Goal: Obtain resource: Download file/media

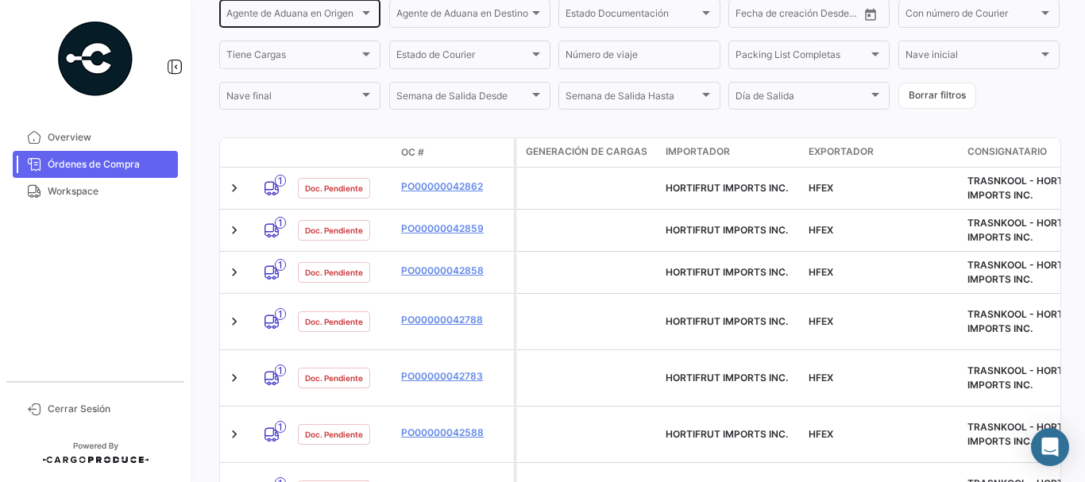
scroll to position [318, 0]
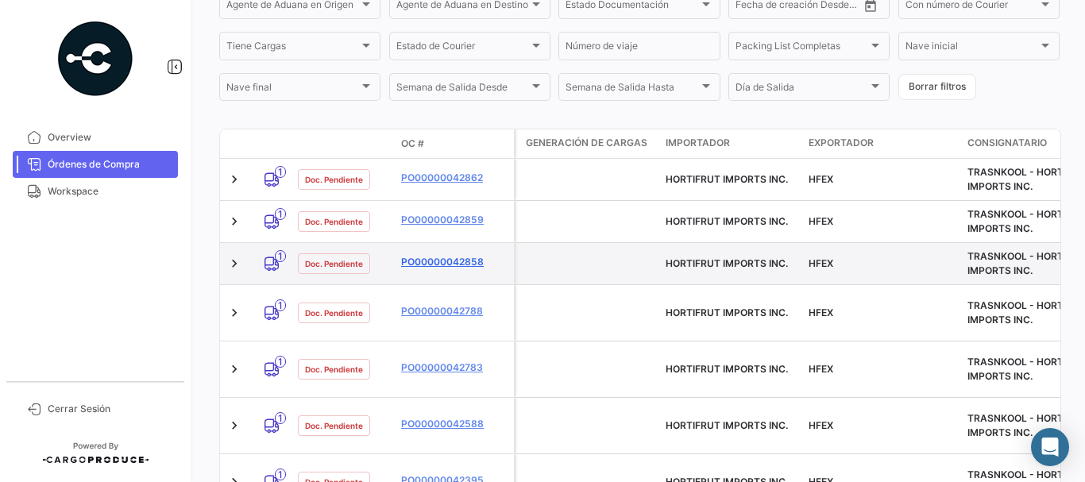
click at [423, 265] on link "PO00000042858" at bounding box center [454, 262] width 106 height 14
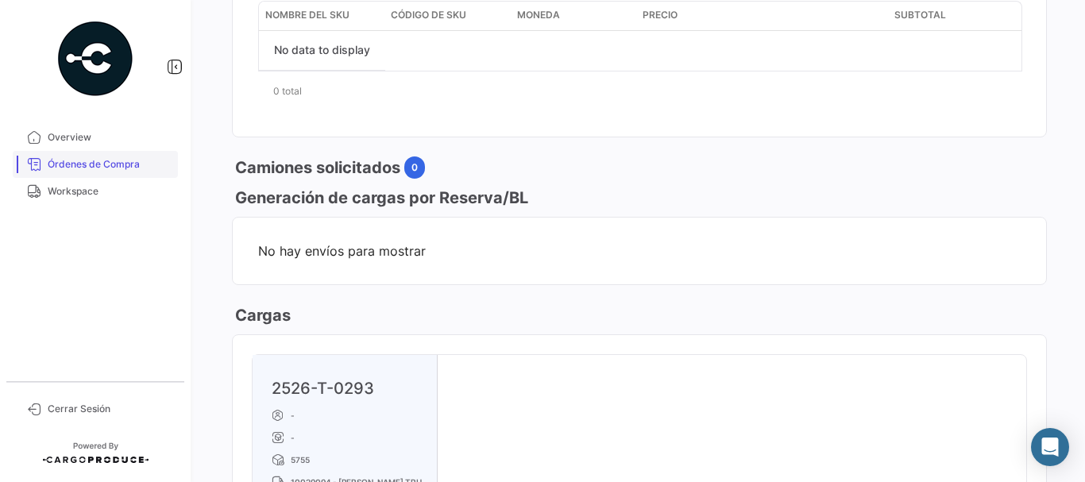
scroll to position [636, 0]
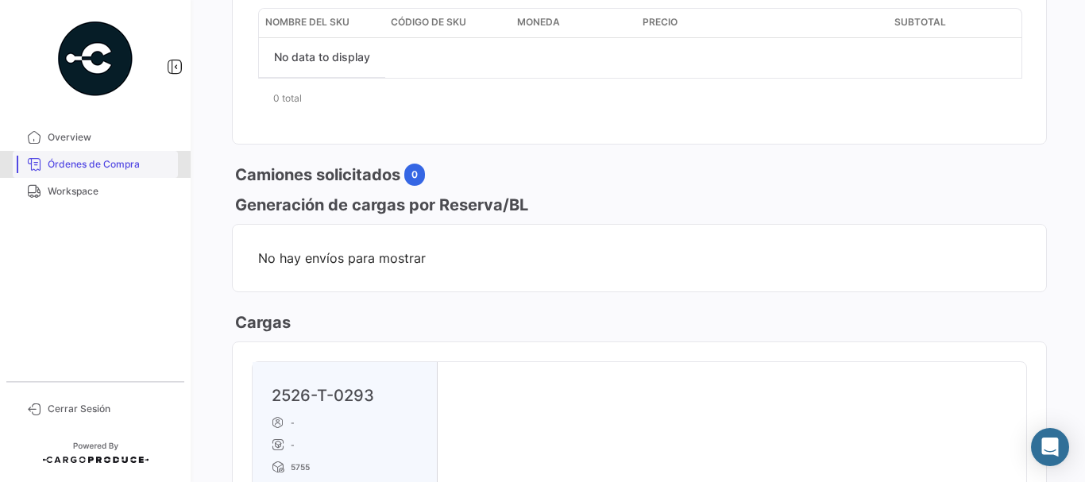
click at [146, 157] on span "Órdenes de Compra" at bounding box center [110, 164] width 124 height 14
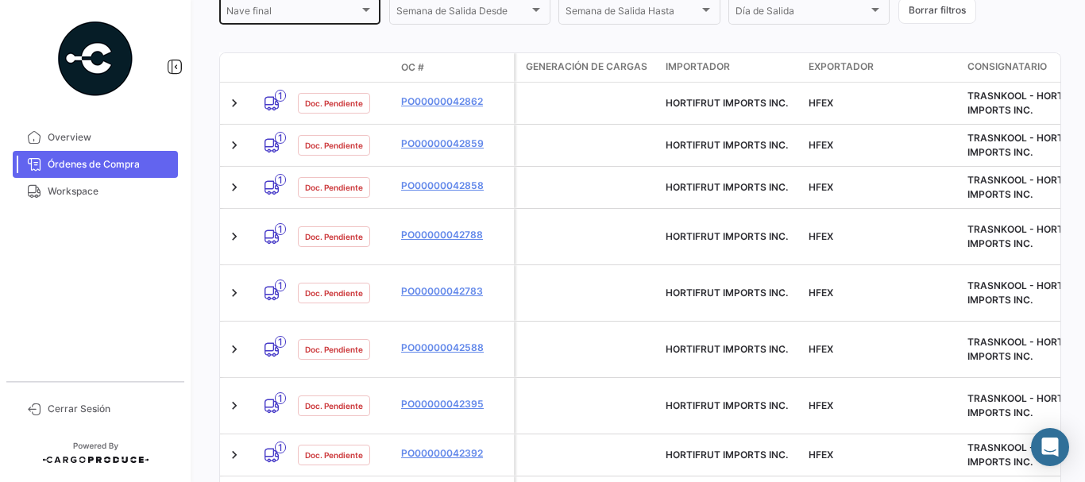
scroll to position [397, 0]
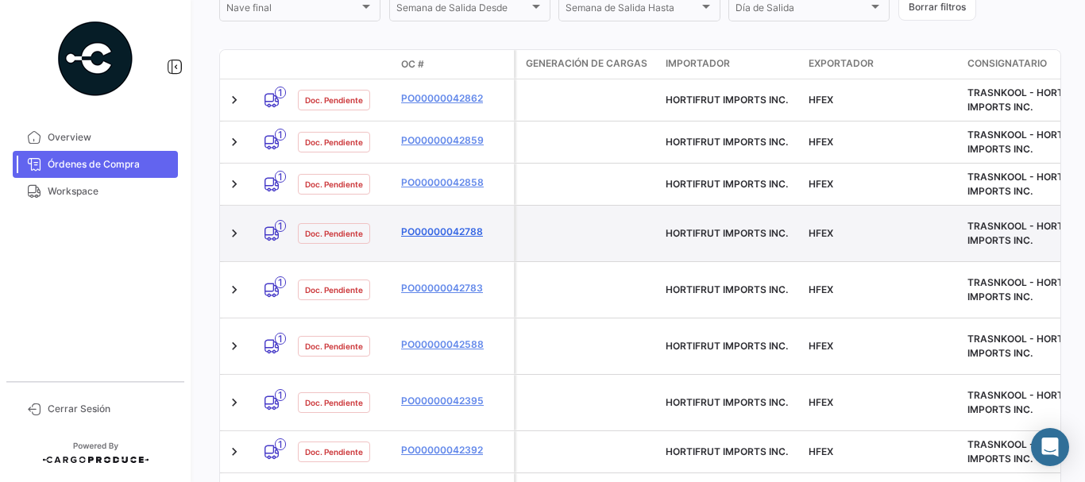
click at [422, 225] on link "PO00000042788" at bounding box center [454, 232] width 106 height 14
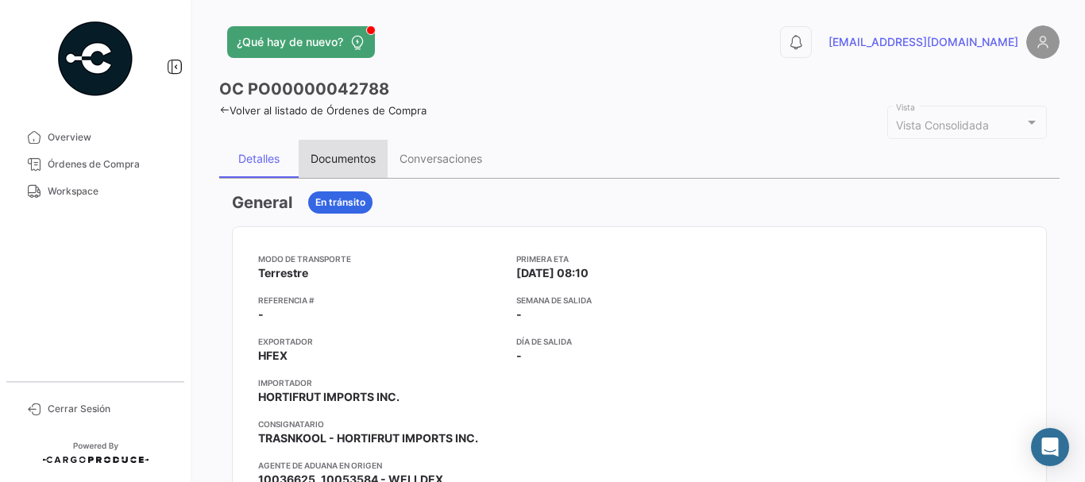
click at [348, 163] on div "Documentos" at bounding box center [343, 159] width 65 height 14
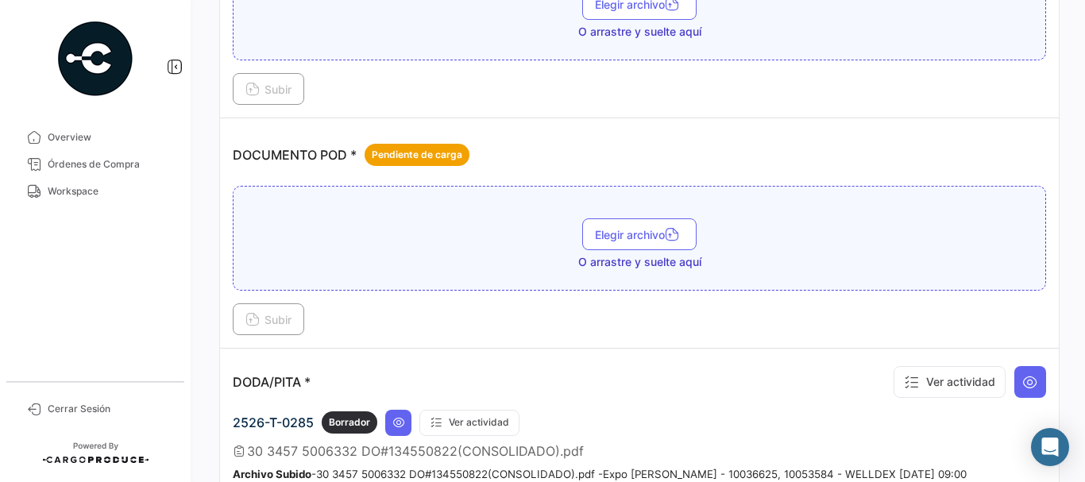
scroll to position [954, 0]
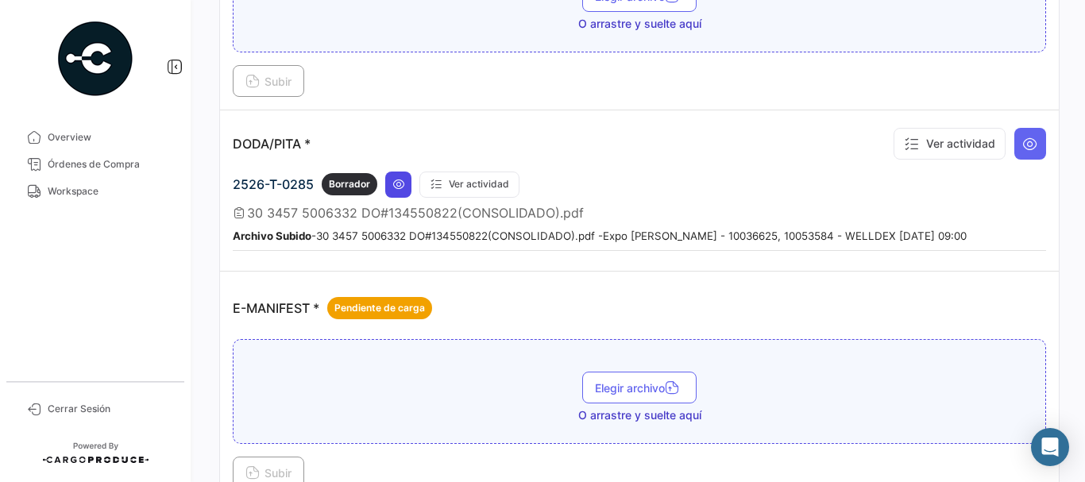
click at [402, 192] on button at bounding box center [398, 185] width 26 height 26
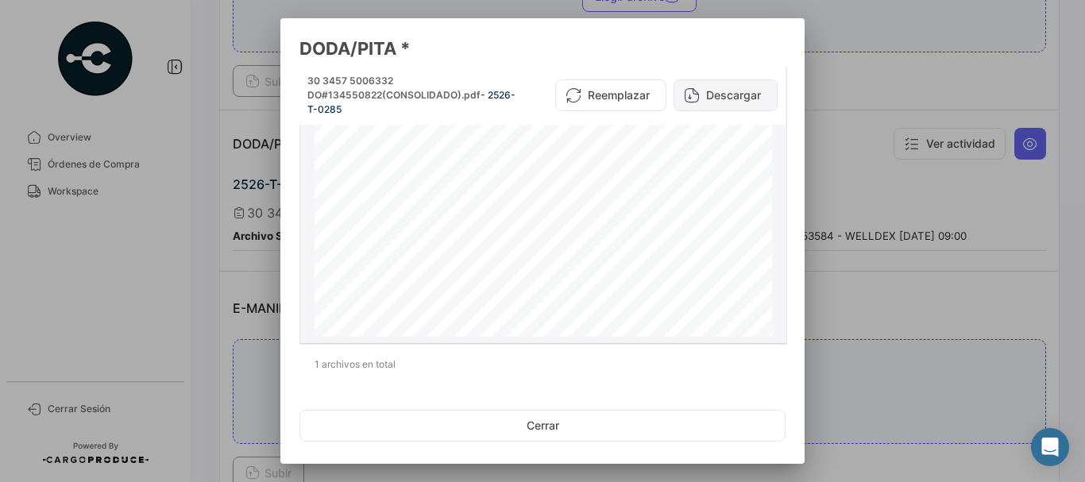
click at [720, 97] on button "Descargar" at bounding box center [726, 95] width 104 height 32
click at [237, 227] on div at bounding box center [542, 241] width 1085 height 482
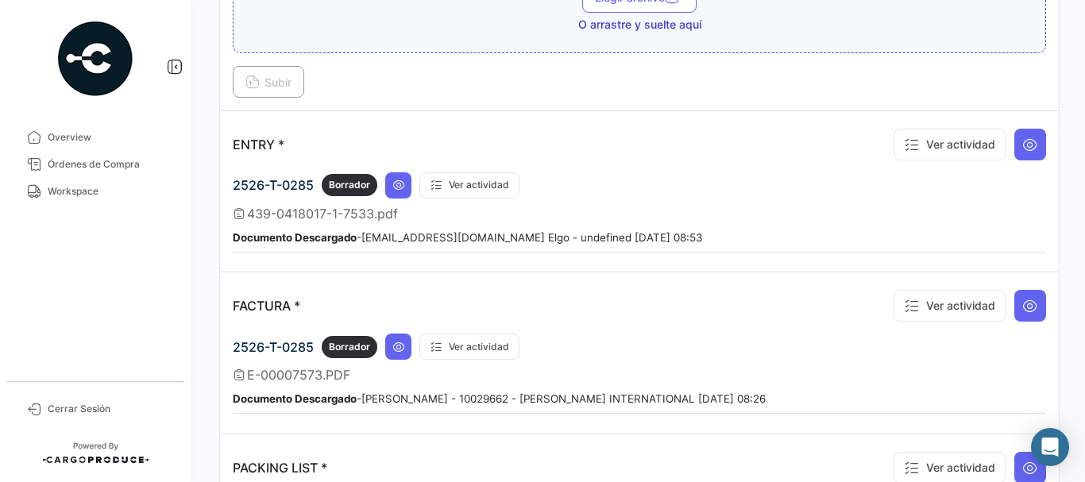
scroll to position [1351, 0]
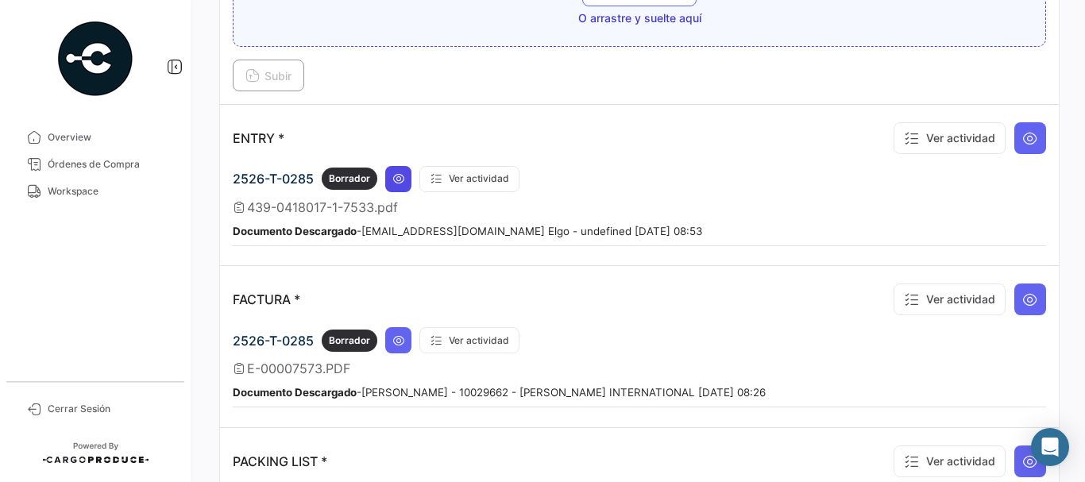
click at [393, 178] on icon at bounding box center [399, 178] width 13 height 13
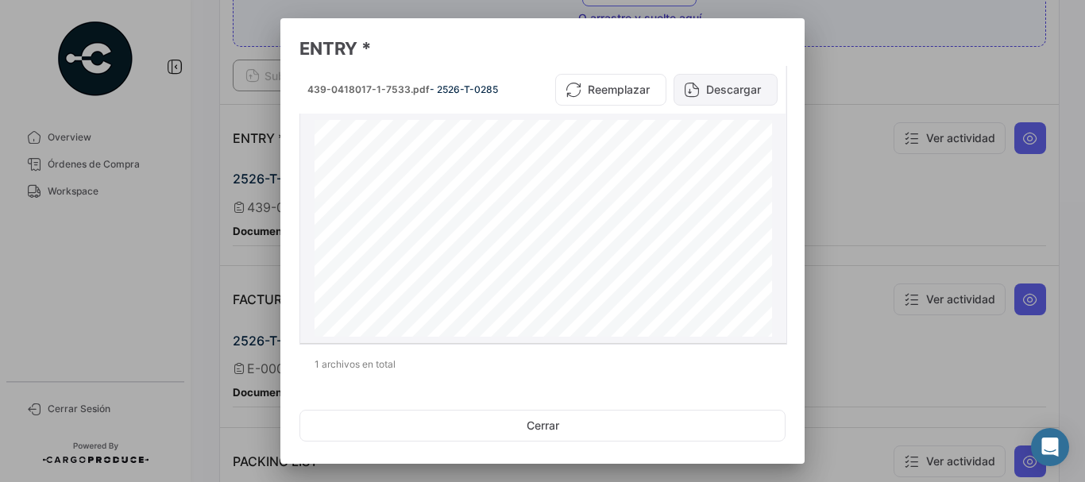
click at [709, 86] on button "Descargar" at bounding box center [726, 90] width 104 height 32
click at [835, 172] on div at bounding box center [542, 241] width 1085 height 482
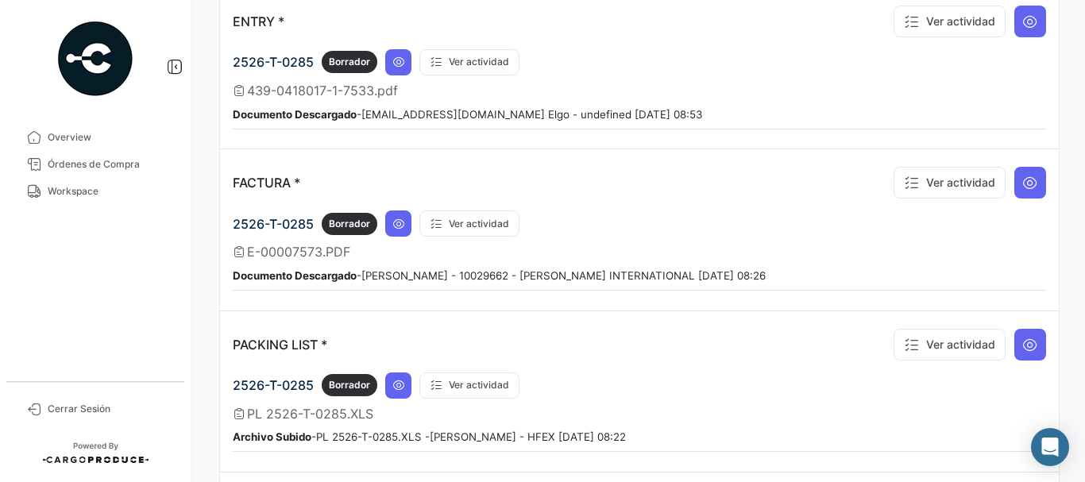
scroll to position [1589, 0]
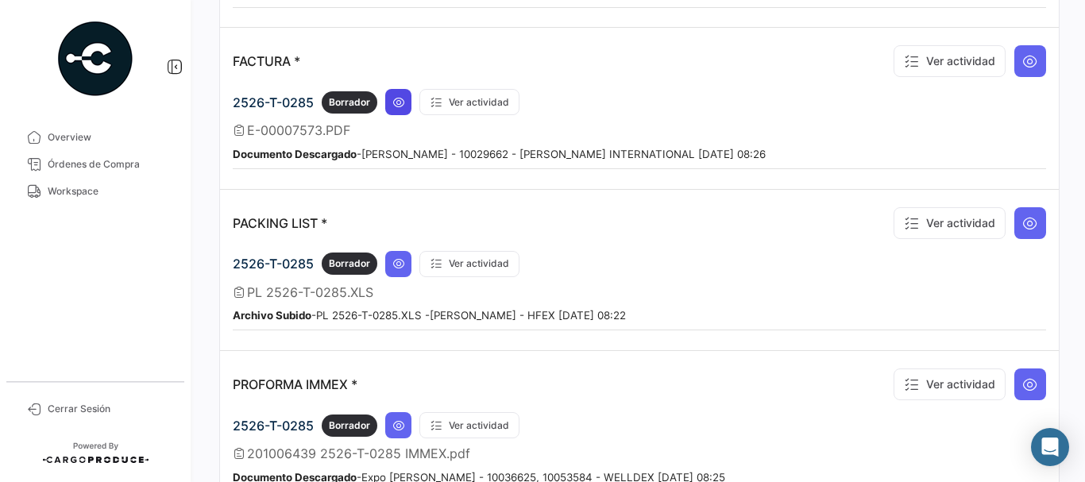
click at [399, 107] on icon at bounding box center [399, 102] width 13 height 13
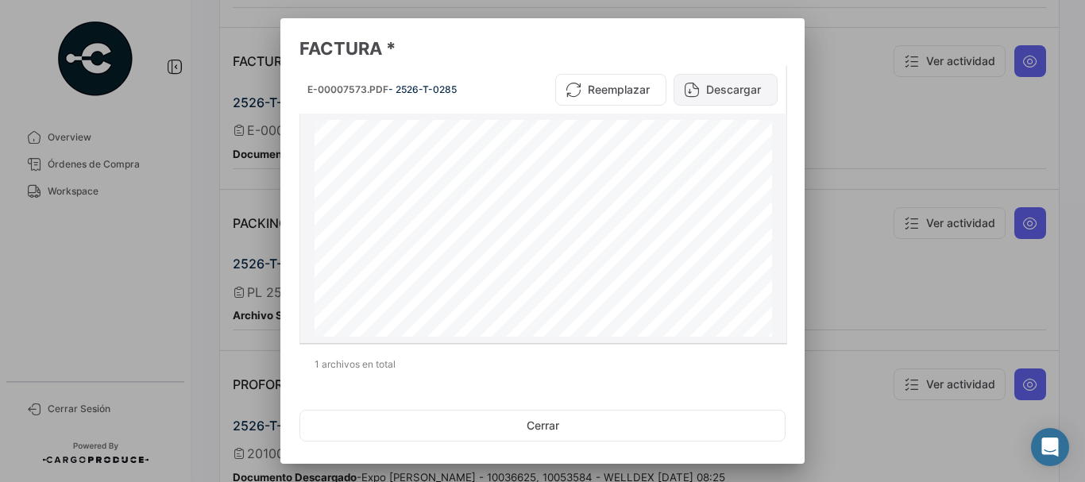
click at [723, 86] on button "Descargar" at bounding box center [726, 90] width 104 height 32
click at [899, 104] on div at bounding box center [542, 241] width 1085 height 482
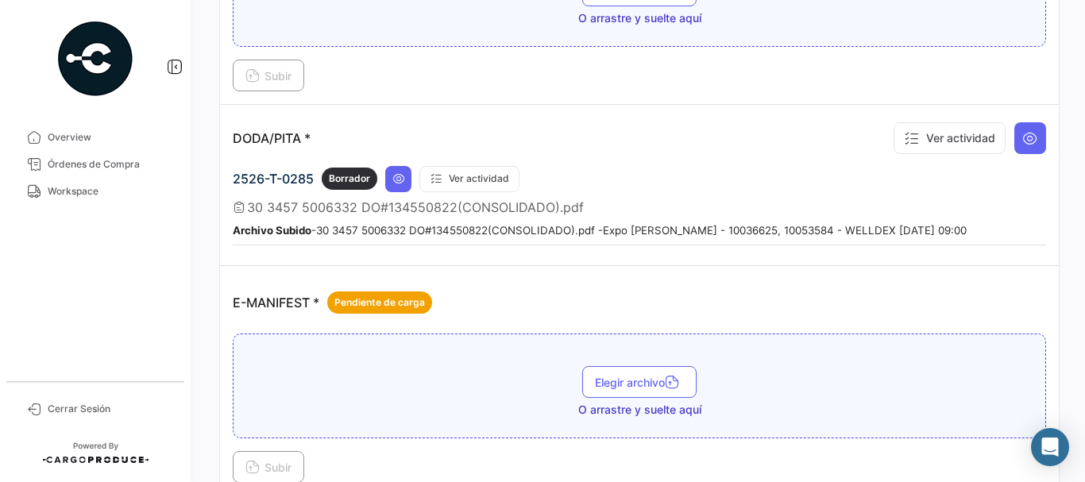
scroll to position [954, 0]
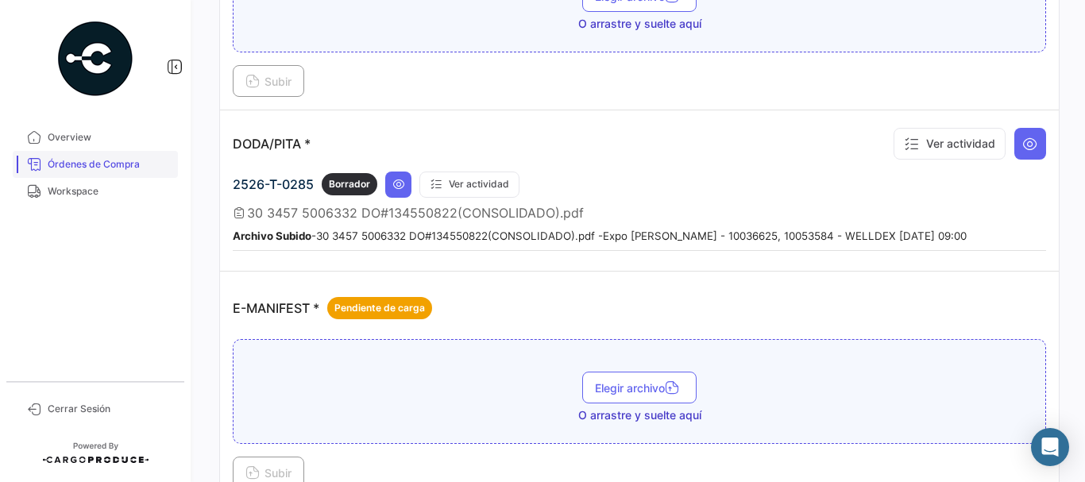
click at [123, 168] on span "Órdenes de Compra" at bounding box center [110, 164] width 124 height 14
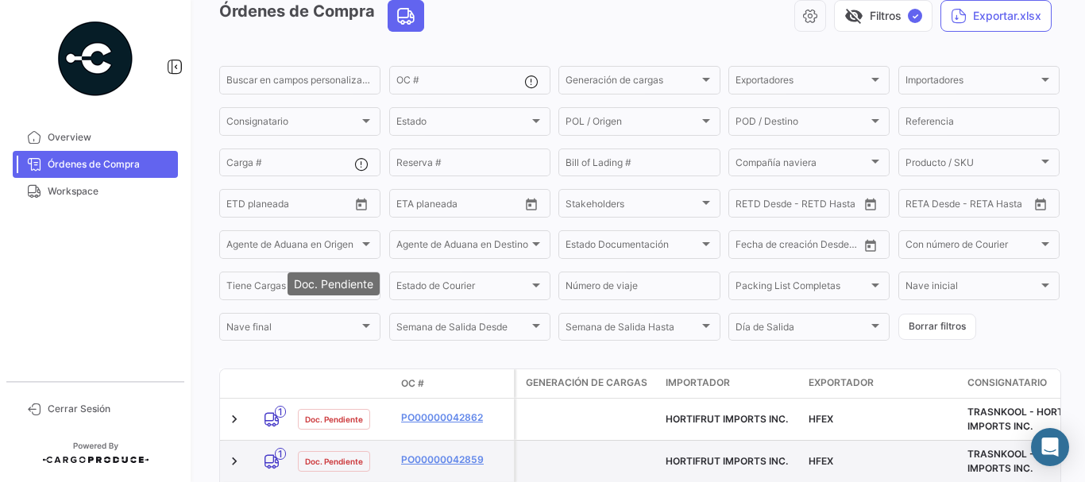
scroll to position [318, 0]
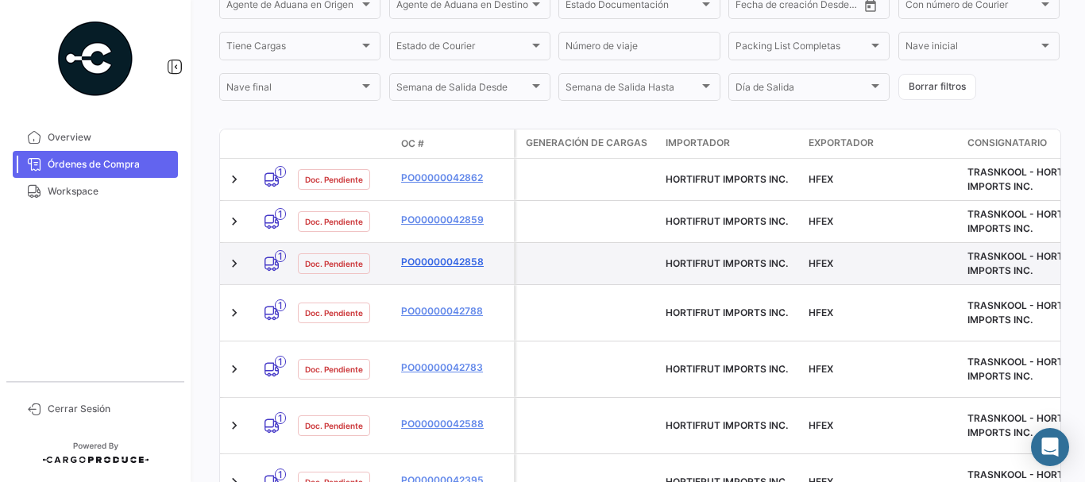
click at [432, 255] on link "PO00000042858" at bounding box center [454, 262] width 106 height 14
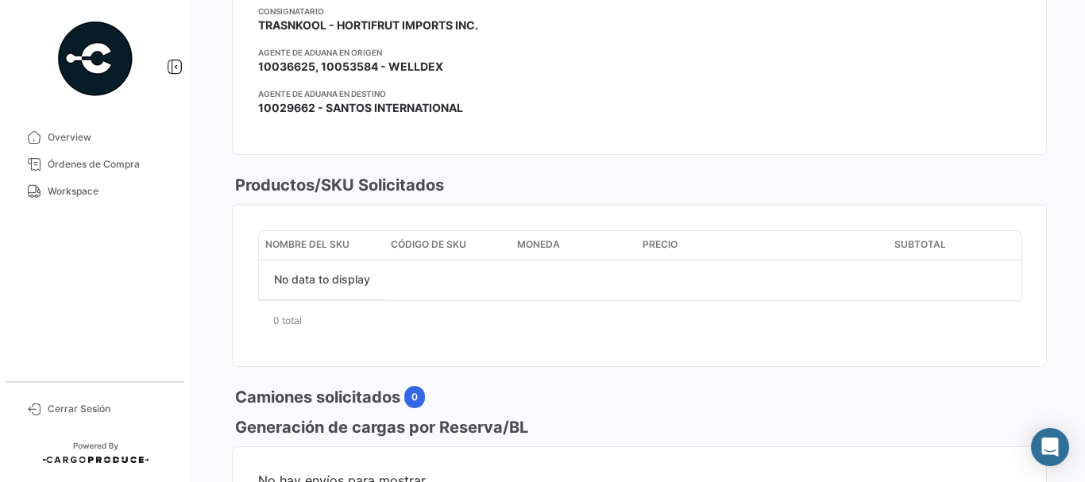
scroll to position [715, 0]
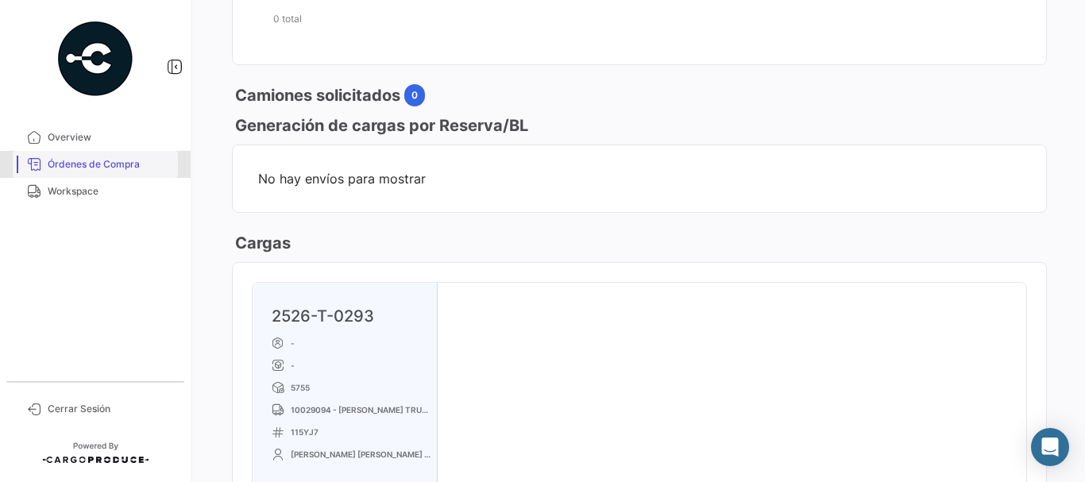
click at [112, 171] on span "Órdenes de Compra" at bounding box center [110, 164] width 124 height 14
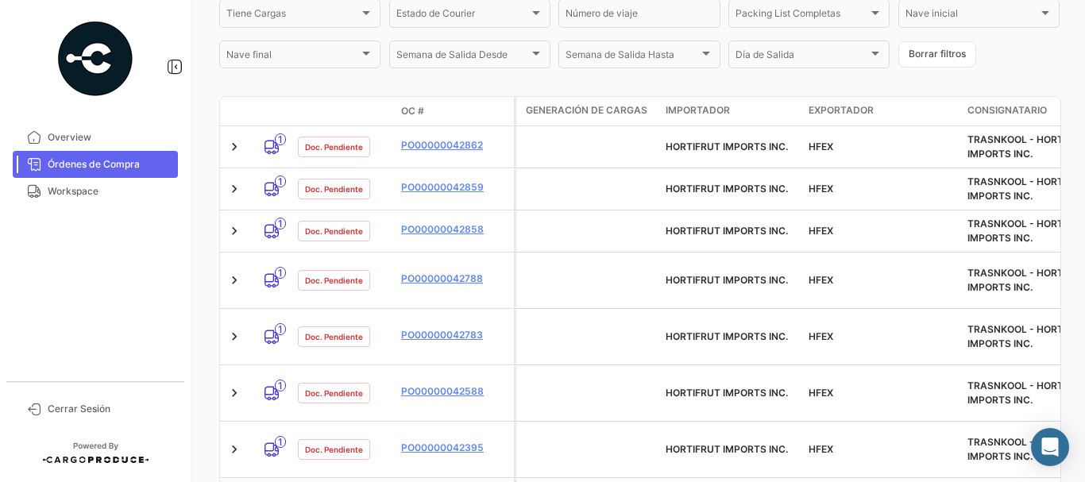
scroll to position [383, 0]
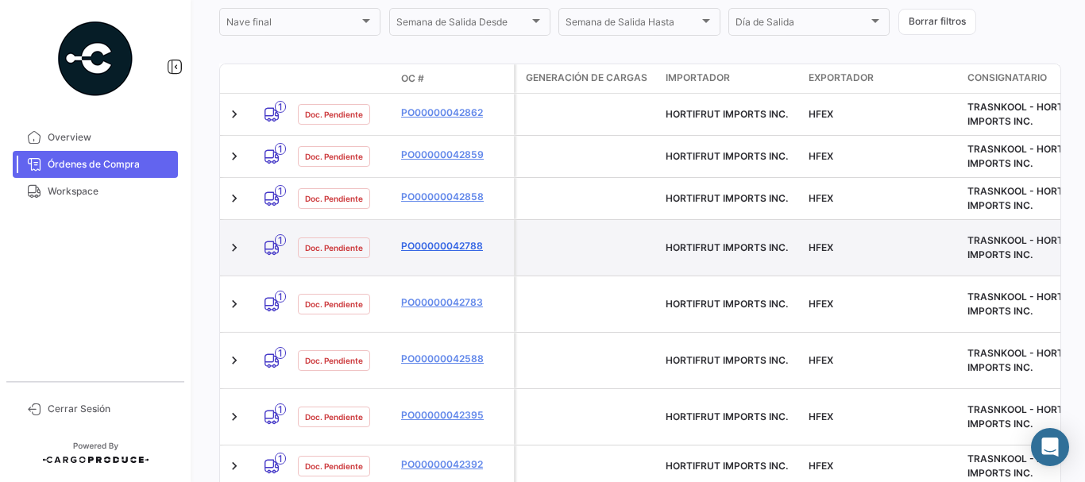
click at [428, 239] on link "PO00000042788" at bounding box center [454, 246] width 106 height 14
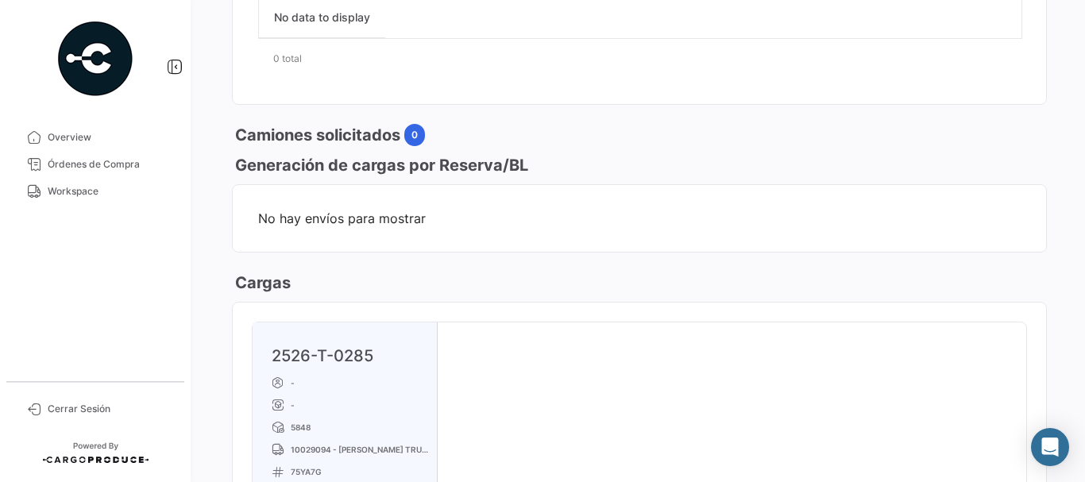
scroll to position [874, 0]
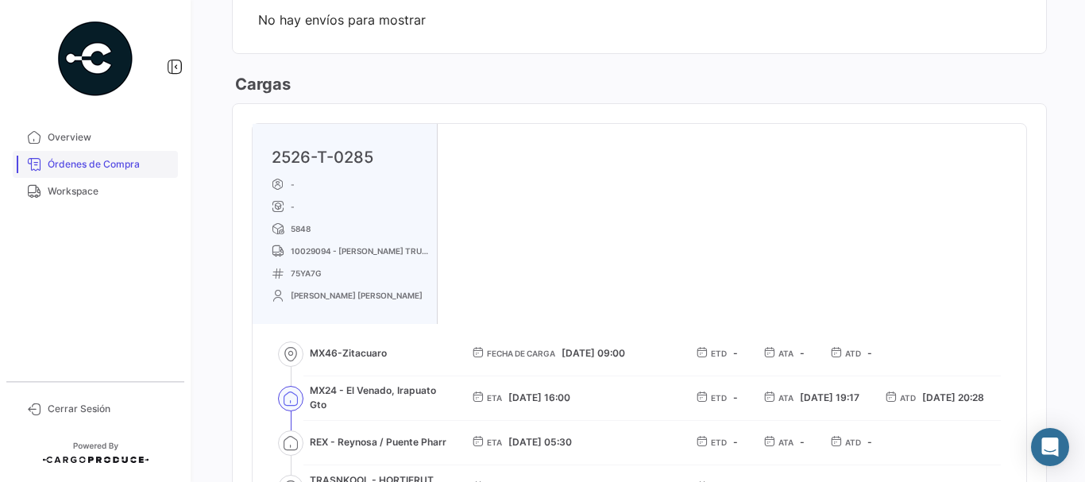
click at [137, 165] on span "Órdenes de Compra" at bounding box center [110, 164] width 124 height 14
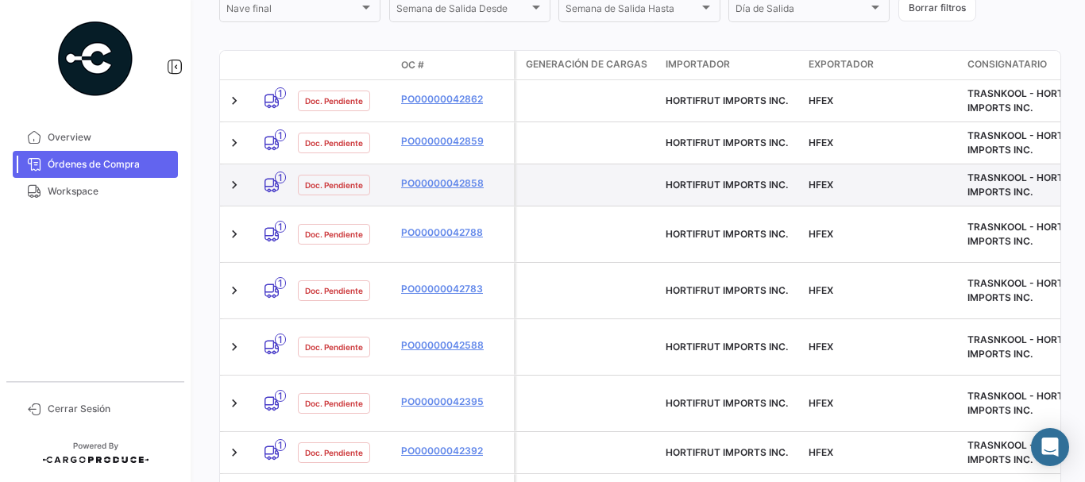
scroll to position [397, 0]
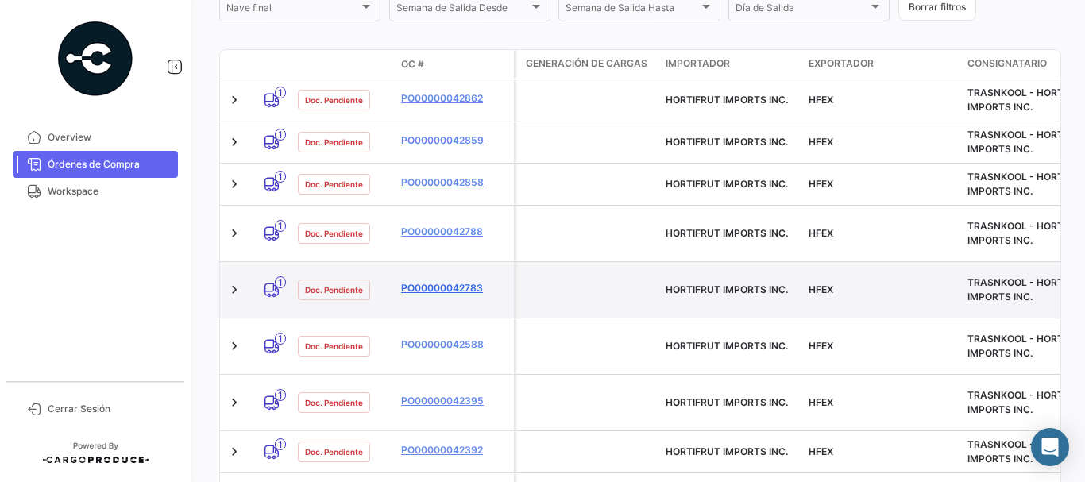
click at [430, 281] on link "PO00000042783" at bounding box center [454, 288] width 106 height 14
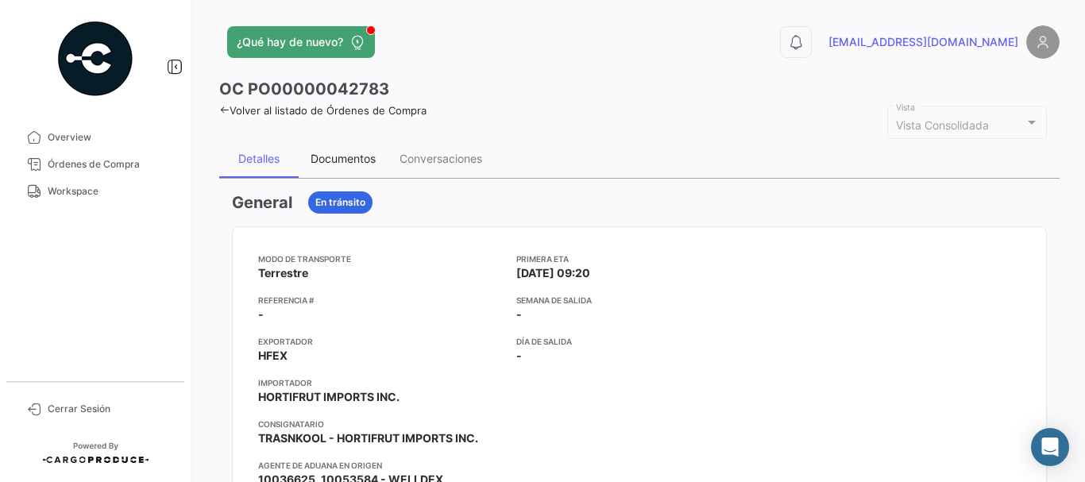
click at [351, 173] on div "Documentos" at bounding box center [343, 159] width 89 height 38
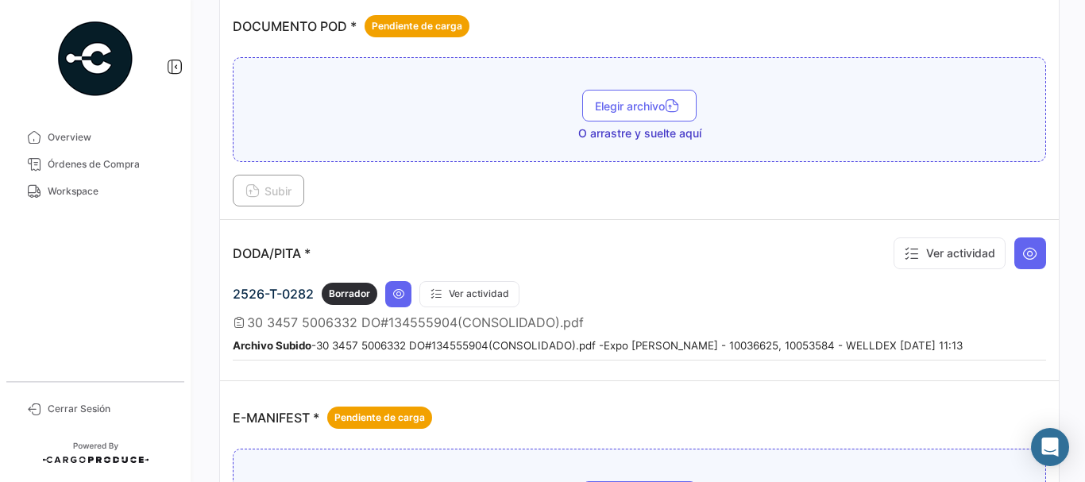
scroll to position [954, 0]
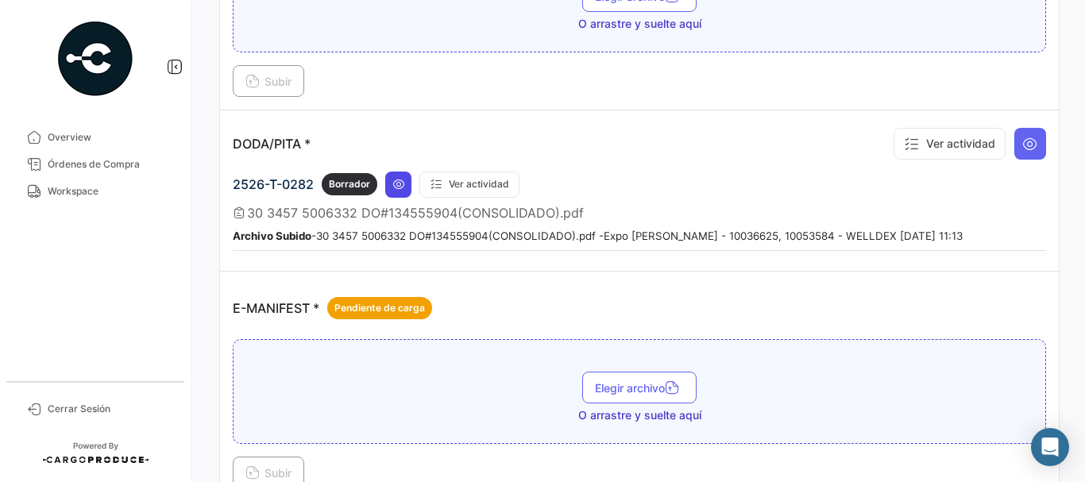
click at [394, 189] on icon at bounding box center [399, 184] width 13 height 13
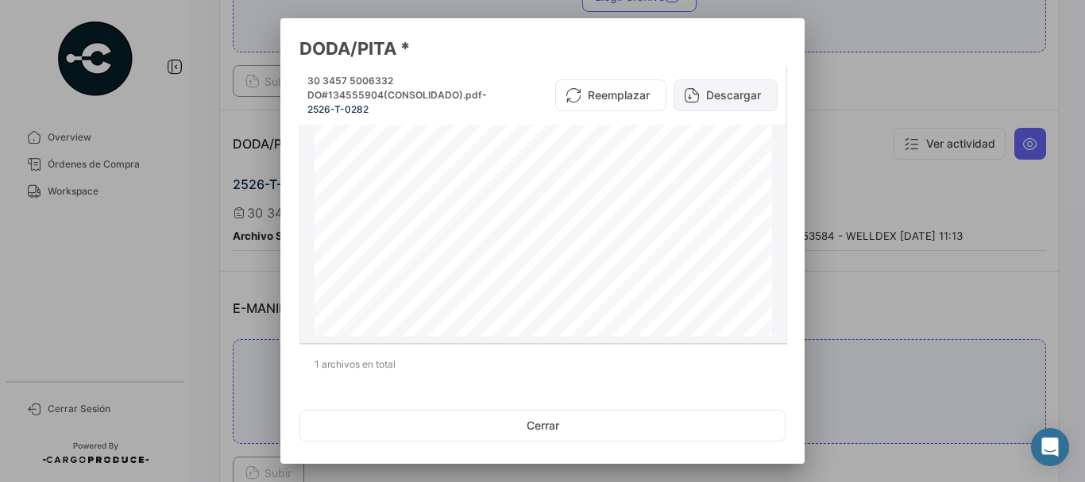
click at [732, 99] on button "Descargar" at bounding box center [726, 95] width 104 height 32
click at [900, 213] on div at bounding box center [542, 241] width 1085 height 482
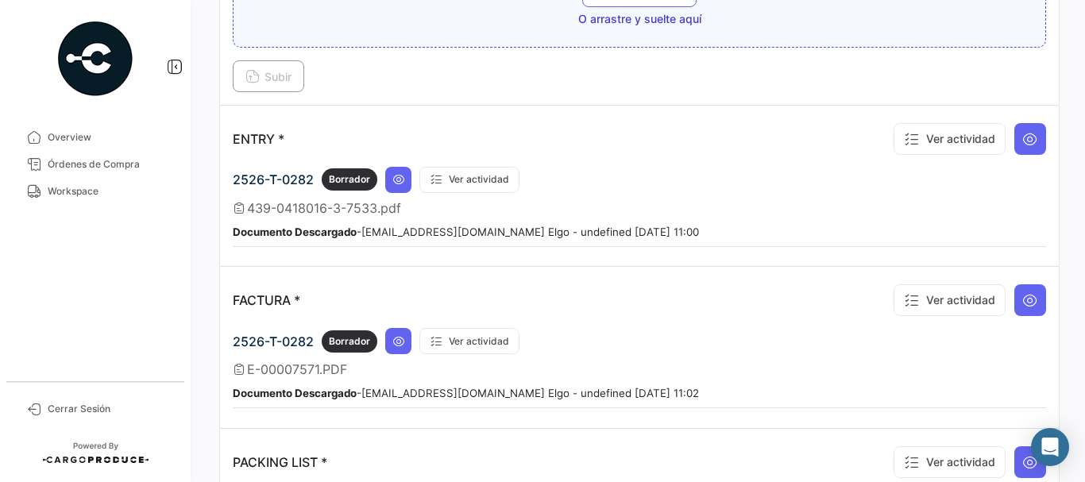
scroll to position [1351, 0]
click at [403, 181] on icon at bounding box center [399, 178] width 13 height 13
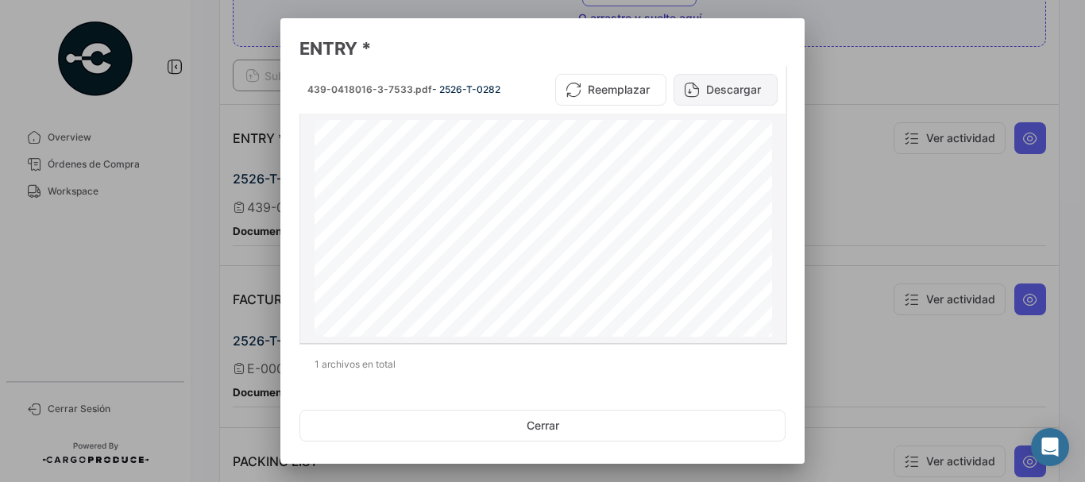
click at [704, 83] on button "Descargar" at bounding box center [726, 90] width 104 height 32
click at [869, 81] on div at bounding box center [542, 241] width 1085 height 482
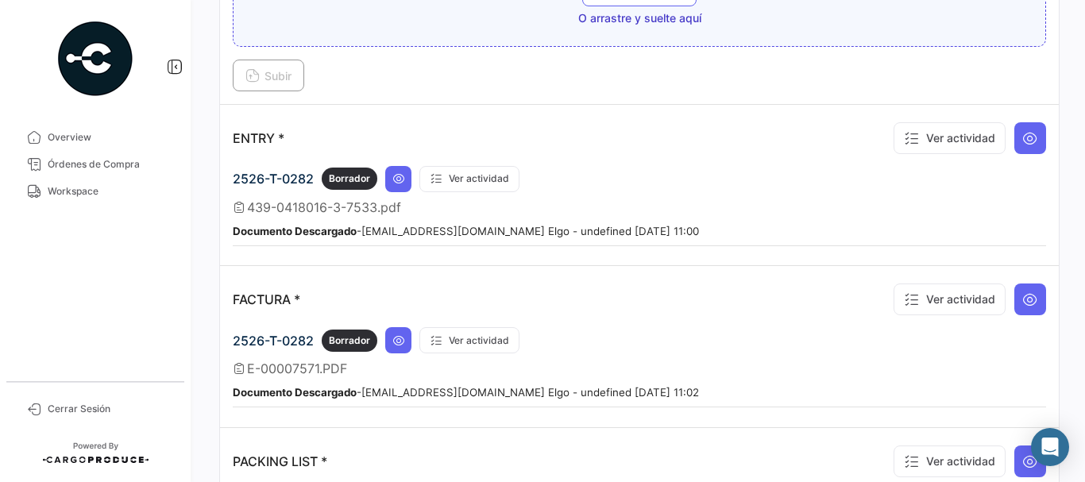
scroll to position [1430, 0]
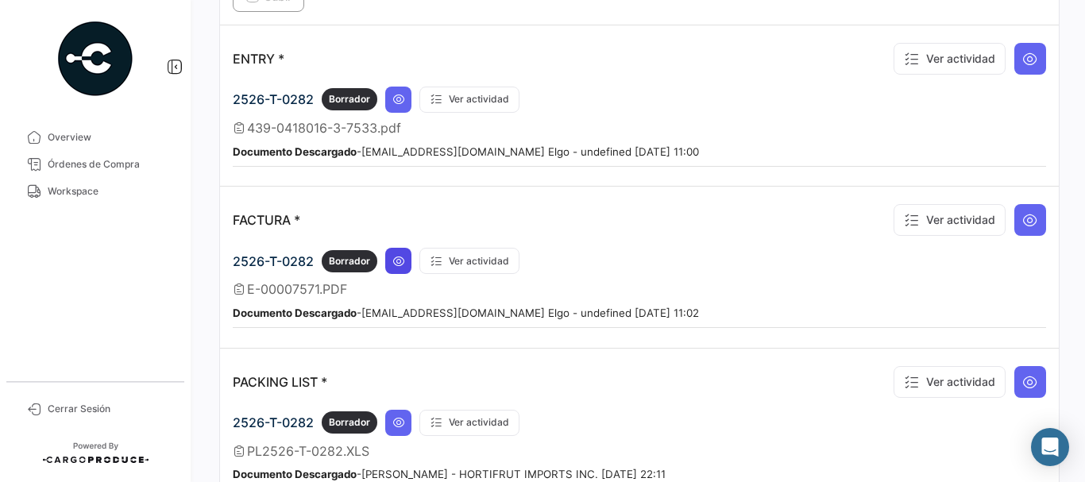
click at [403, 267] on icon at bounding box center [399, 261] width 13 height 13
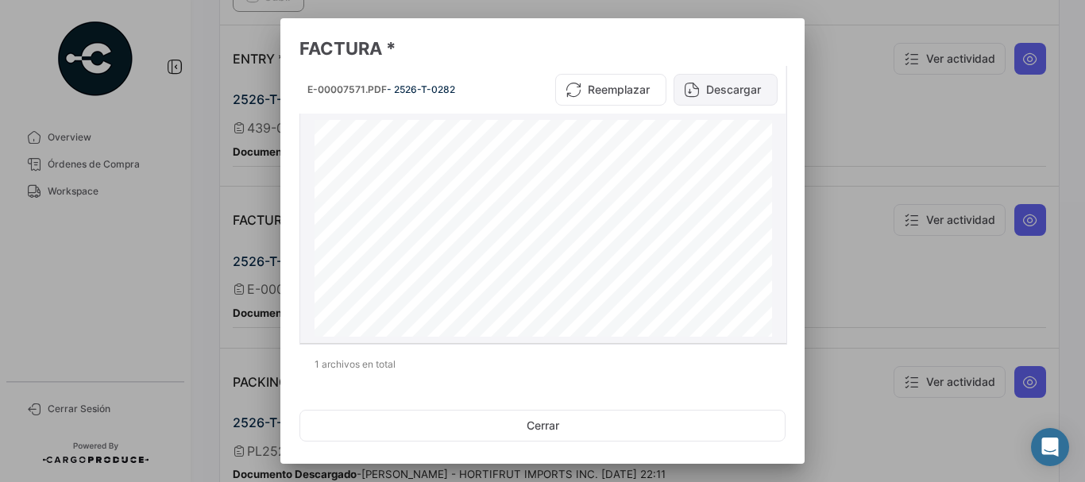
click at [743, 87] on button "Descargar" at bounding box center [726, 90] width 104 height 32
click at [858, 68] on div at bounding box center [542, 241] width 1085 height 482
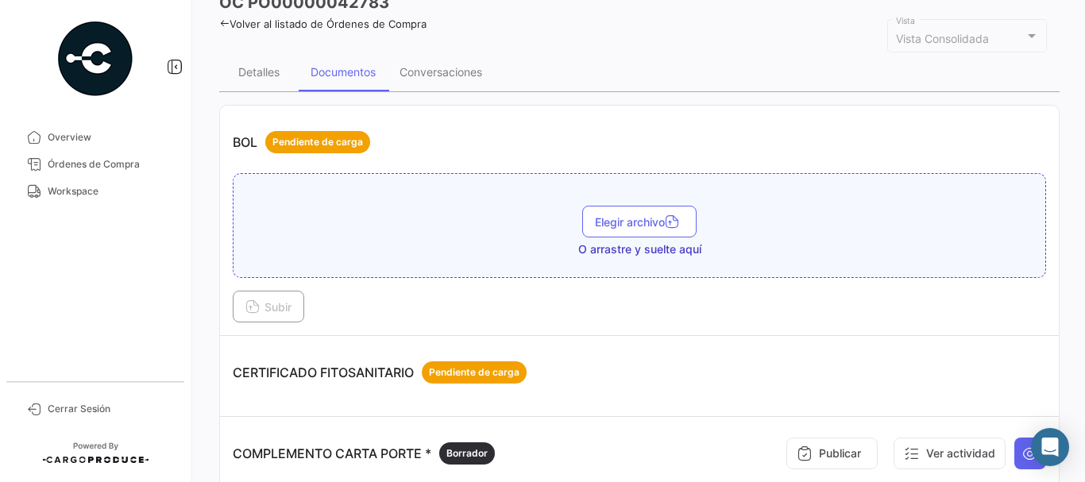
scroll to position [0, 0]
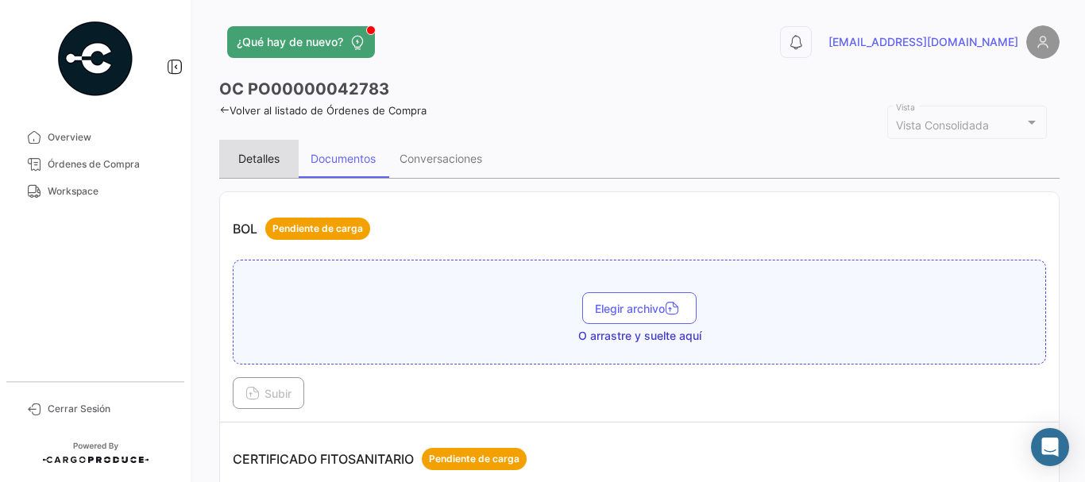
click at [266, 149] on div "Detalles" at bounding box center [258, 159] width 79 height 38
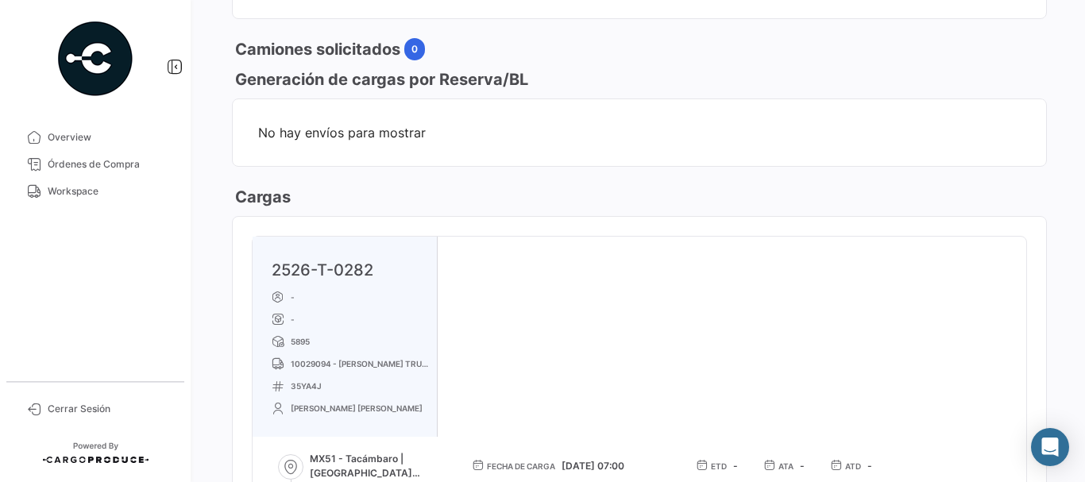
scroll to position [795, 0]
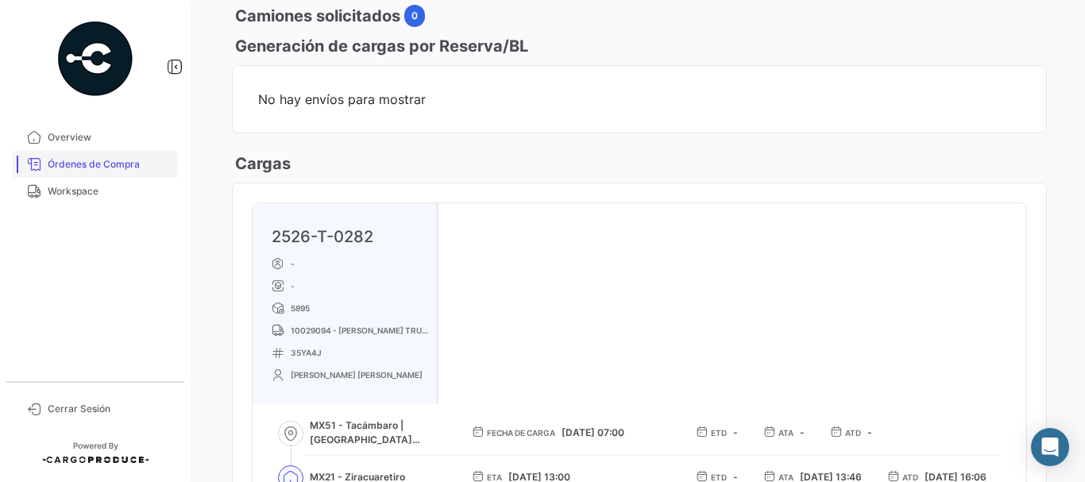
click at [83, 154] on link "Órdenes de Compra" at bounding box center [95, 164] width 165 height 27
